Goal: Information Seeking & Learning: Learn about a topic

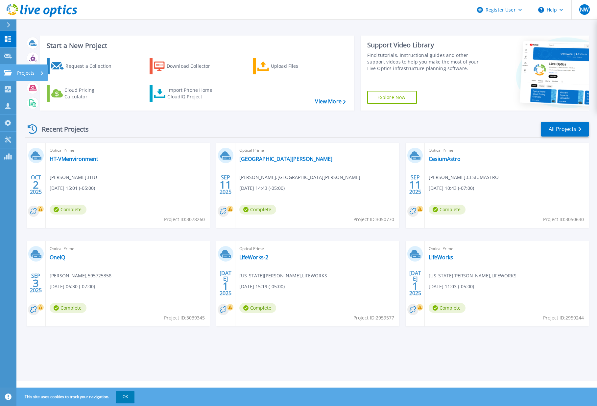
click at [31, 74] on p "Projects" at bounding box center [25, 72] width 17 height 17
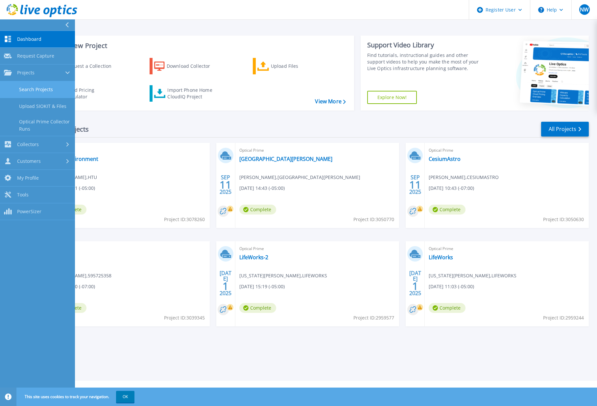
click at [37, 92] on link "Search Projects" at bounding box center [37, 89] width 75 height 17
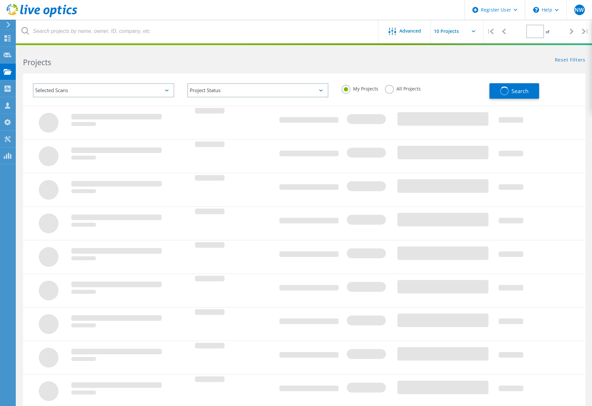
type input "1"
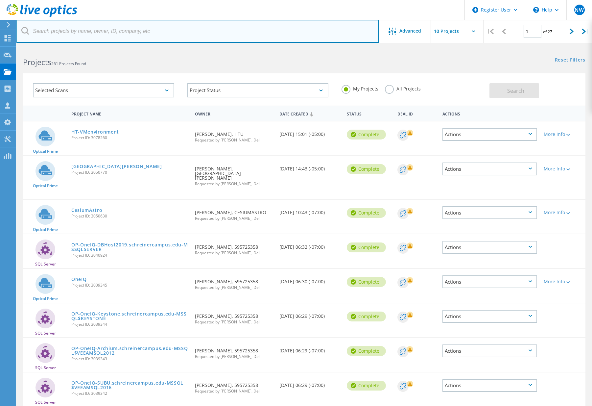
click at [95, 35] on input "text" at bounding box center [197, 31] width 362 height 23
type input "atlas"
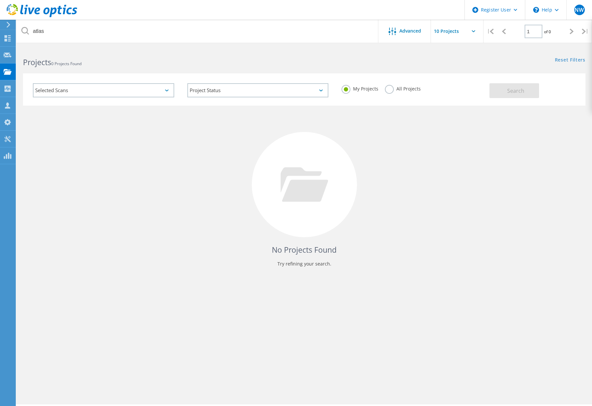
click at [386, 88] on label "All Projects" at bounding box center [403, 88] width 36 height 6
click at [0, 0] on input "All Projects" at bounding box center [0, 0] width 0 height 0
drag, startPoint x: 505, startPoint y: 90, endPoint x: 418, endPoint y: 89, distance: 87.8
click at [505, 90] on button "Search" at bounding box center [515, 90] width 50 height 15
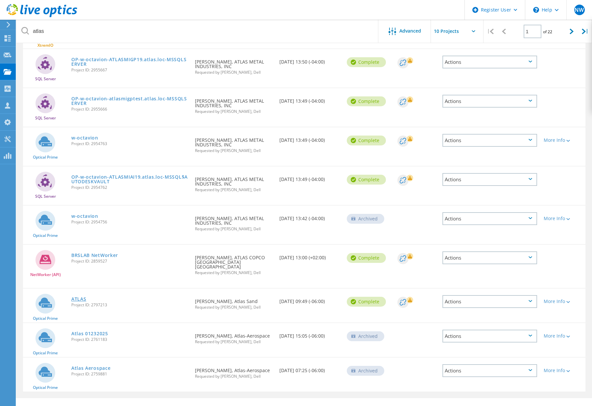
scroll to position [113, 0]
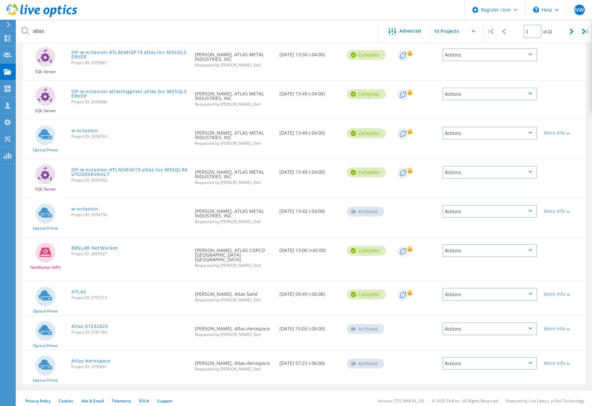
click at [75, 296] on span "Project ID: 2797213" at bounding box center [129, 298] width 117 height 4
click at [77, 289] on link "ATLAS" at bounding box center [78, 291] width 15 height 5
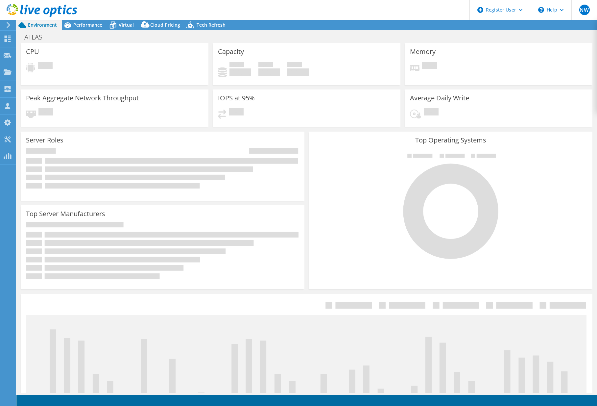
select select "USD"
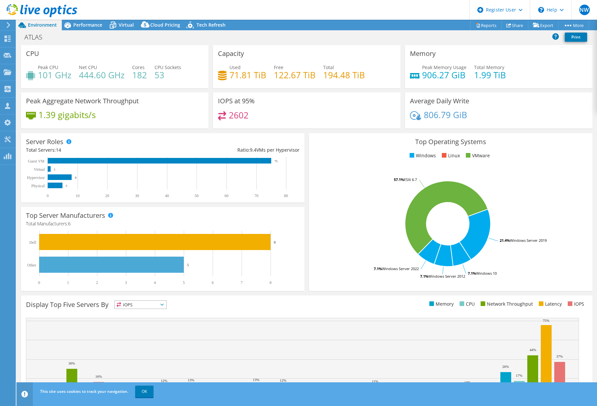
click at [252, 130] on section "CPU Peak CPU 101 GHz Net CPU 444.60 GHz Cores 182 CPU Sockets 53 Capacity Used …" at bounding box center [306, 236] width 581 height 383
click at [90, 19] on header "NW Dell User Nicholas Wetsel Nick.Wetsel@dell.com Dell My Profile Log Out \n He…" at bounding box center [298, 10] width 597 height 20
click at [86, 26] on span "Performance" at bounding box center [87, 25] width 29 height 6
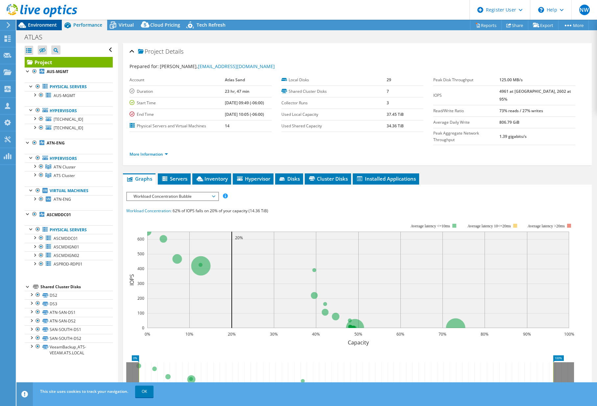
click at [49, 25] on span "Environment" at bounding box center [42, 25] width 29 height 6
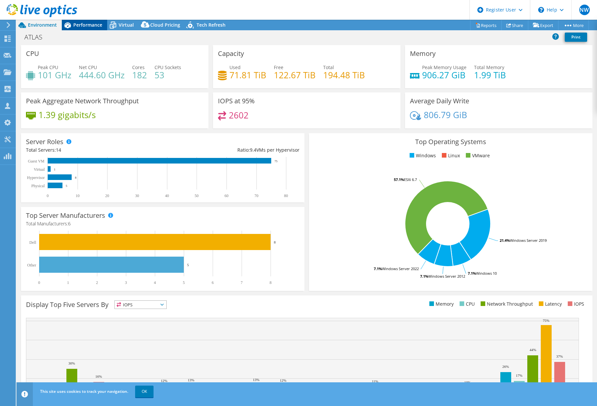
click at [91, 28] on div "Performance" at bounding box center [84, 25] width 45 height 11
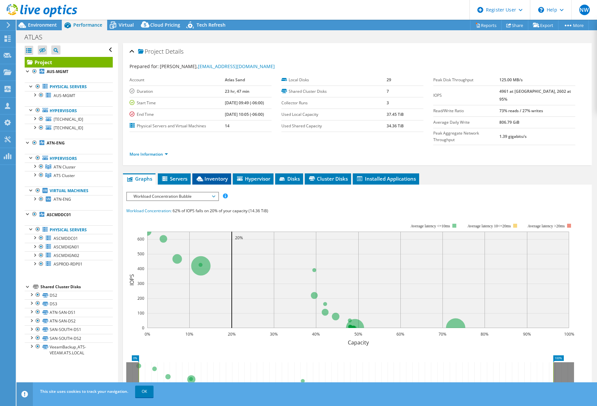
click at [220, 173] on li "Inventory" at bounding box center [211, 178] width 39 height 11
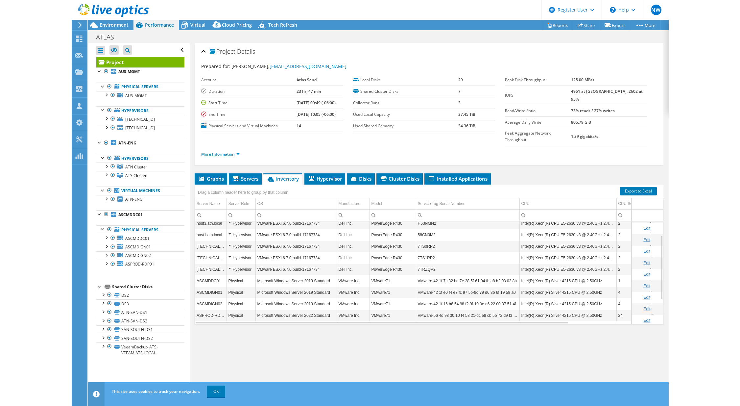
scroll to position [22, 0]
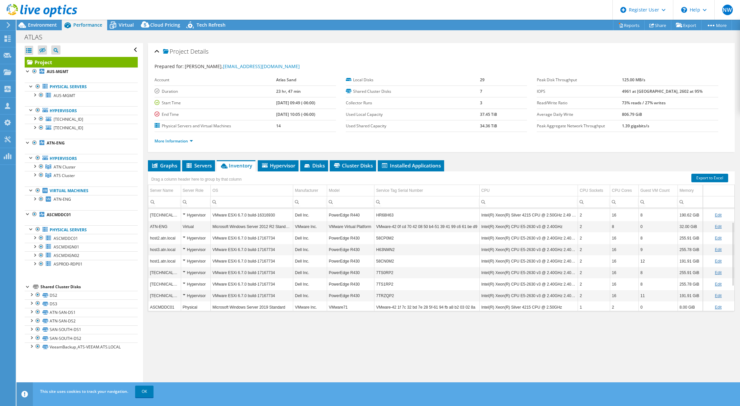
click at [33, 22] on div at bounding box center [38, 11] width 77 height 22
click at [27, 27] on icon at bounding box center [22, 25] width 12 height 12
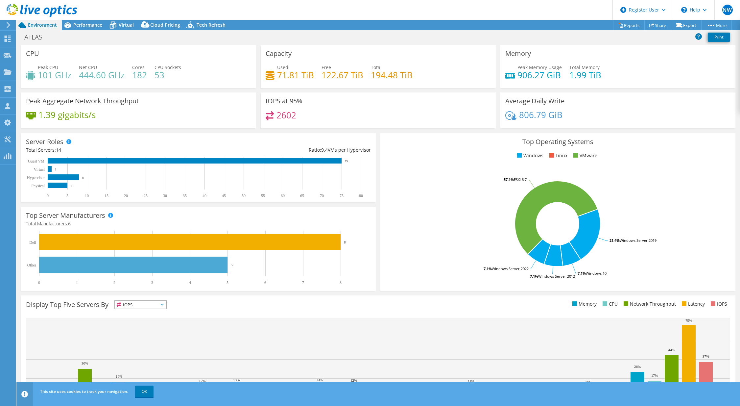
drag, startPoint x: 128, startPoint y: 27, endPoint x: 128, endPoint y: 33, distance: 6.3
click at [128, 30] on div "Project Actions Project Actions Reports Share Export vSAN ReadyNode Sizer" at bounding box center [378, 213] width 724 height 386
click at [93, 29] on div "Performance" at bounding box center [84, 25] width 45 height 11
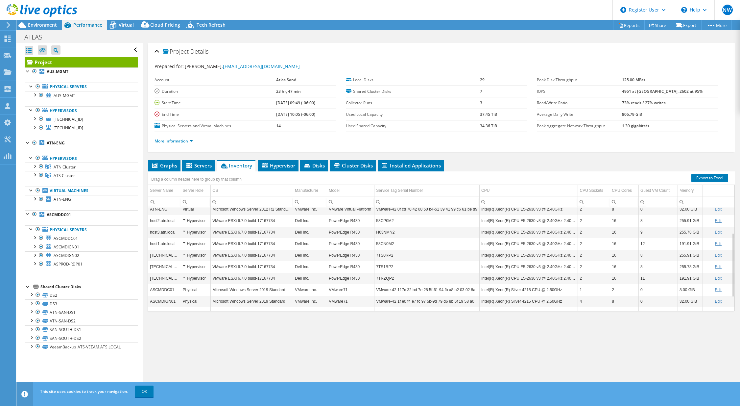
scroll to position [0, 0]
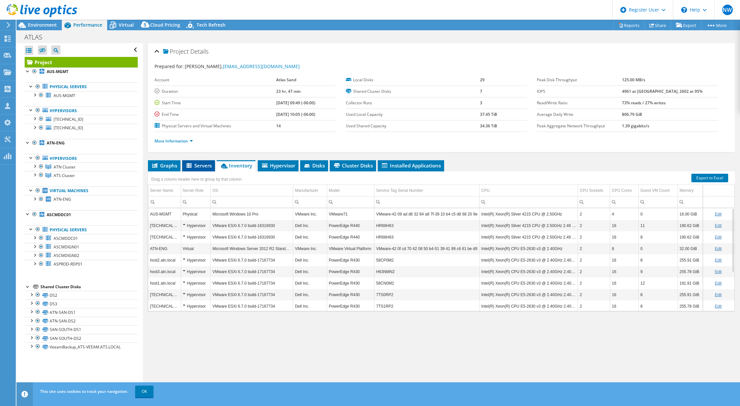
click at [196, 166] on span "Servers" at bounding box center [198, 165] width 26 height 7
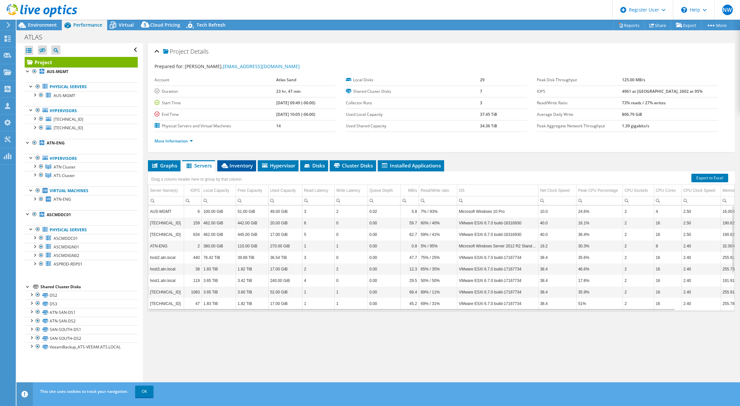
click at [218, 163] on li "Inventory" at bounding box center [236, 165] width 39 height 11
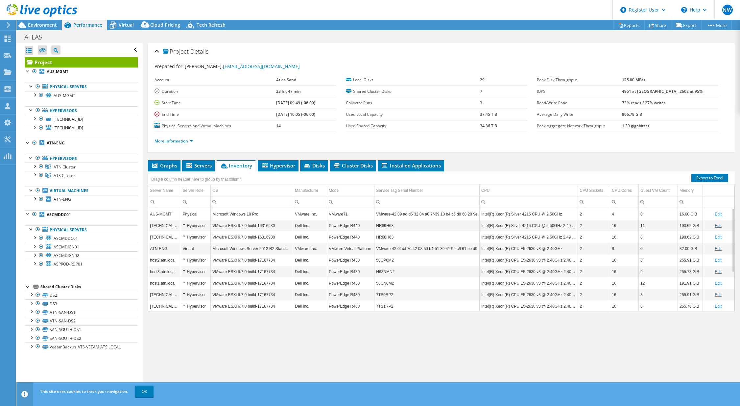
click at [233, 163] on span "Inventory" at bounding box center [236, 165] width 32 height 7
click at [32, 21] on div at bounding box center [38, 11] width 77 height 22
click at [53, 22] on span "Environment" at bounding box center [42, 25] width 29 height 6
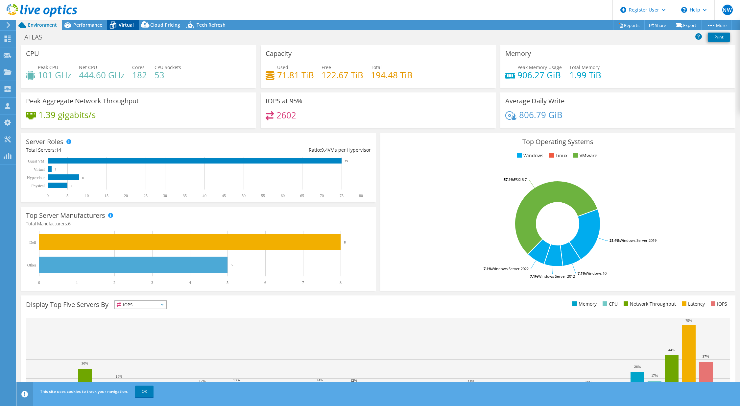
click at [119, 24] on span "Virtual" at bounding box center [126, 25] width 15 height 6
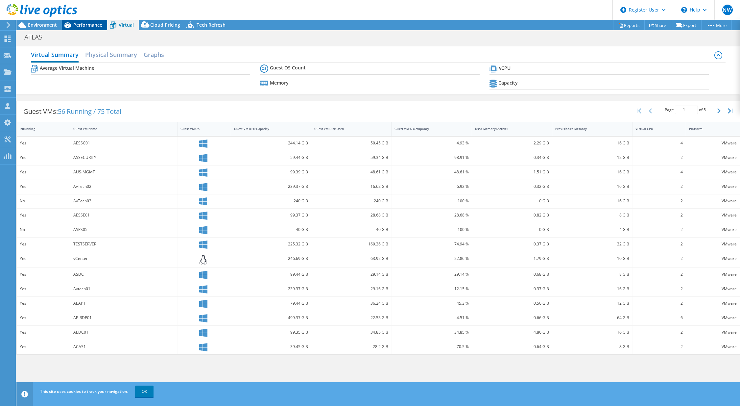
click at [100, 25] on span "Performance" at bounding box center [87, 25] width 29 height 6
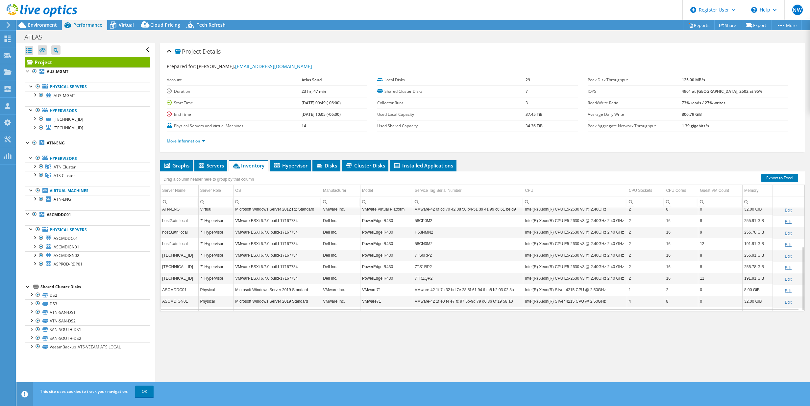
scroll to position [61, 0]
click at [50, 26] on span "Environment" at bounding box center [42, 25] width 29 height 6
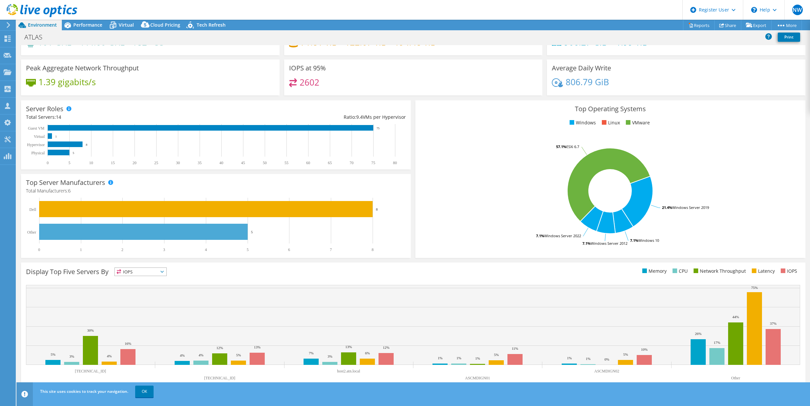
scroll to position [33, 0]
